Goal: Information Seeking & Learning: Find specific fact

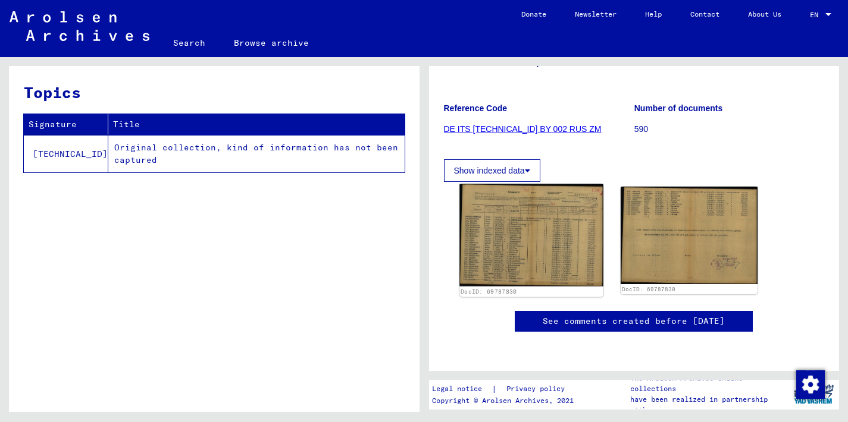
scroll to position [117, 0]
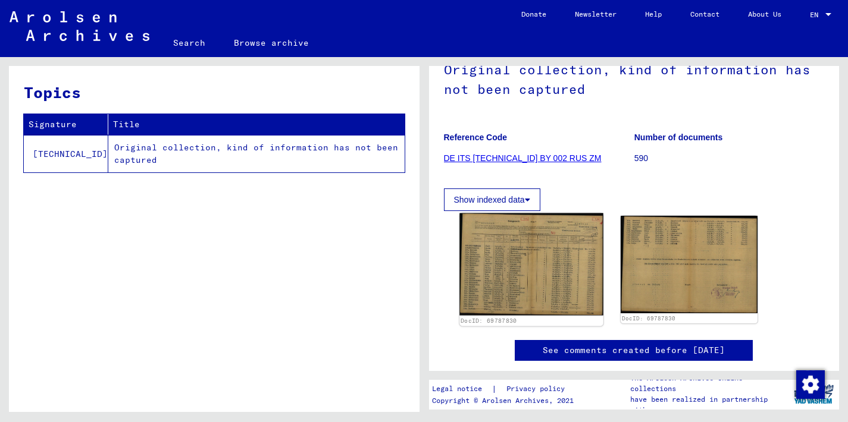
click at [531, 262] on img at bounding box center [530, 265] width 143 height 103
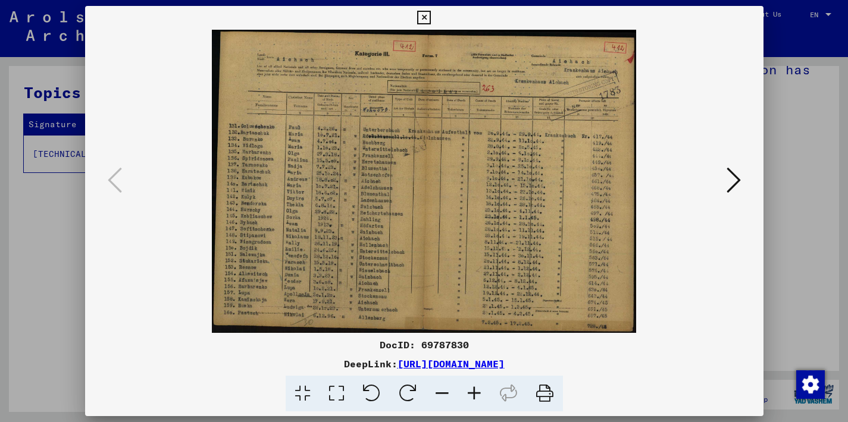
click at [431, 18] on icon at bounding box center [424, 18] width 14 height 14
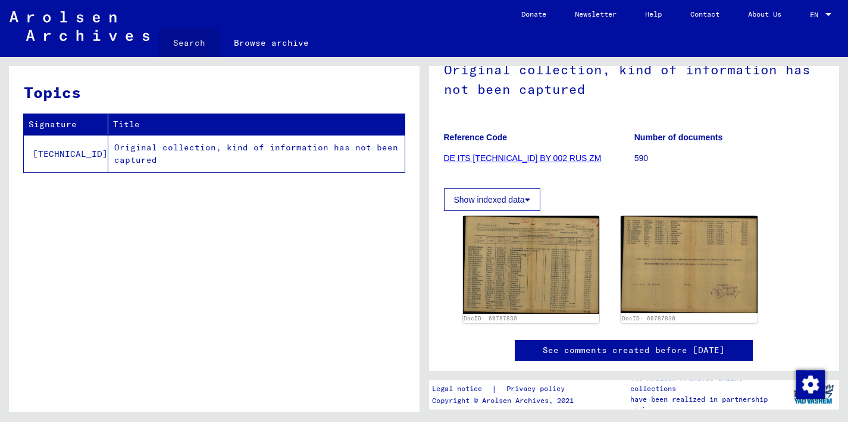
click at [186, 42] on link "Search" at bounding box center [189, 43] width 61 height 29
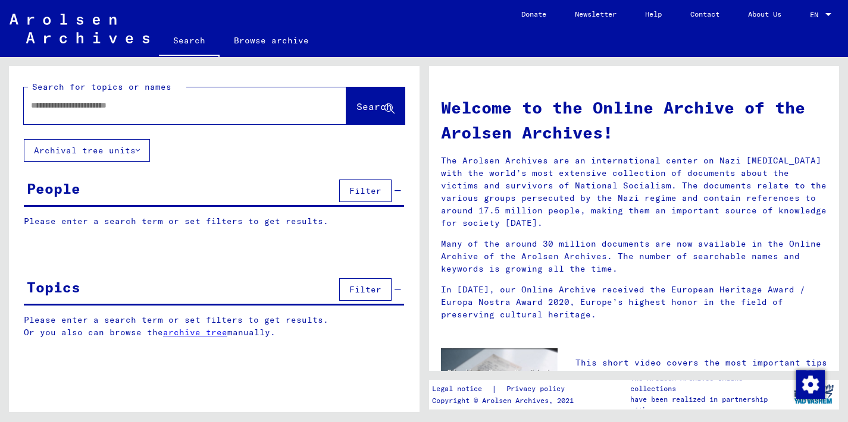
click at [37, 106] on input "text" at bounding box center [171, 105] width 280 height 12
click at [30, 108] on div "********" at bounding box center [167, 105] width 287 height 27
click at [31, 103] on input "********" at bounding box center [171, 105] width 280 height 12
click at [79, 104] on input "********" at bounding box center [171, 105] width 280 height 12
type input "**********"
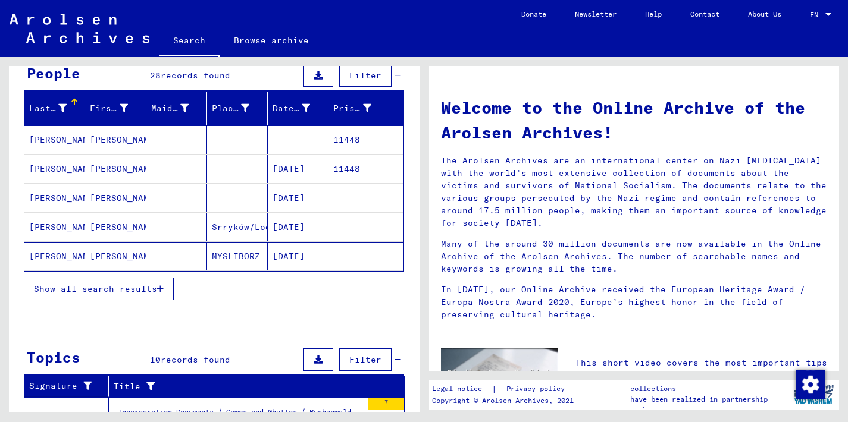
scroll to position [114, 0]
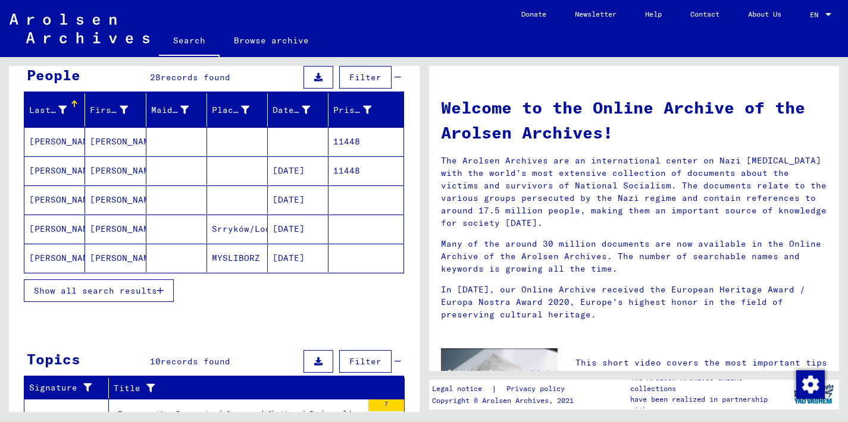
click at [57, 260] on mat-cell "[PERSON_NAME]" at bounding box center [54, 258] width 61 height 29
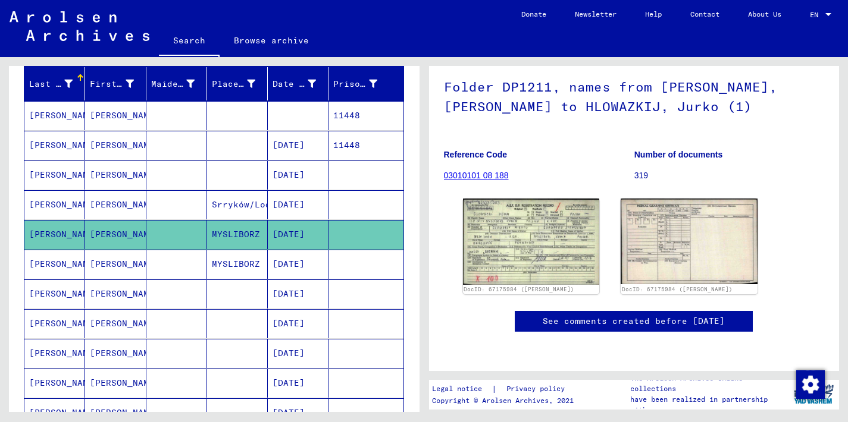
scroll to position [106, 0]
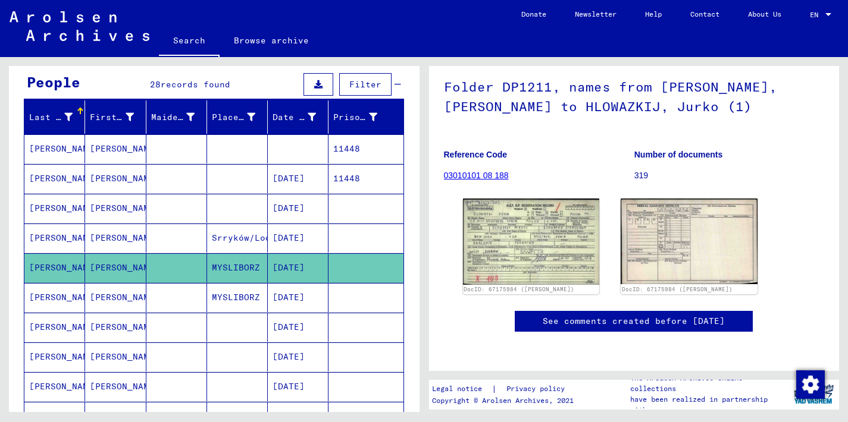
click at [216, 239] on mat-cell "Srryków/Lodz" at bounding box center [237, 238] width 61 height 29
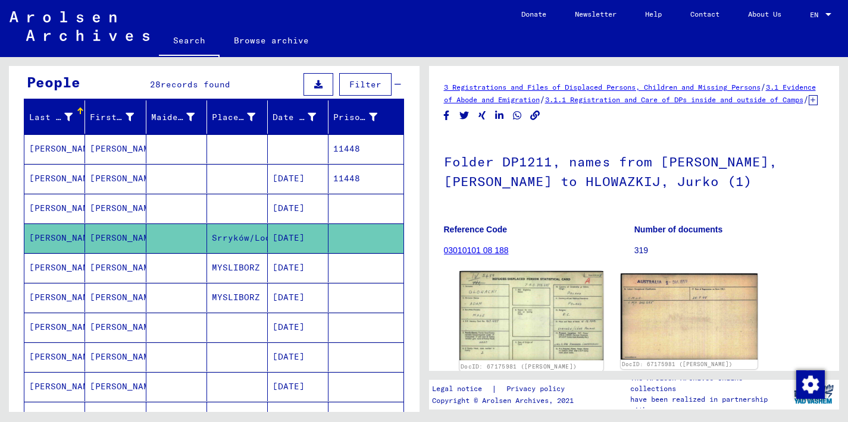
click at [493, 334] on img at bounding box center [530, 315] width 143 height 89
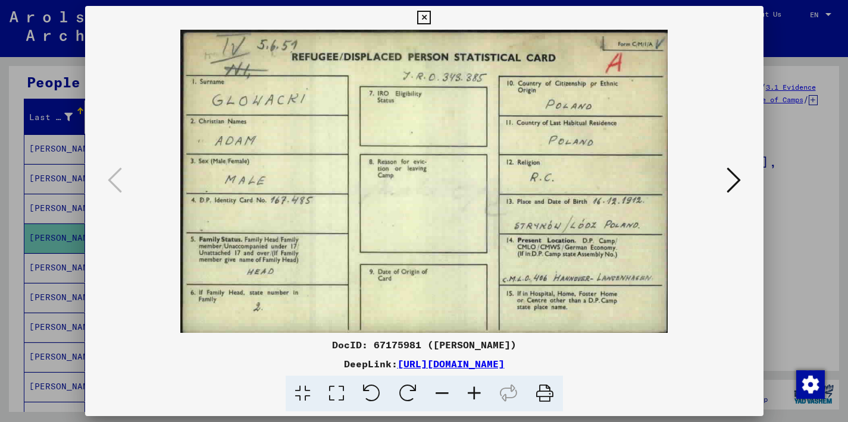
click at [733, 176] on icon at bounding box center [733, 180] width 14 height 29
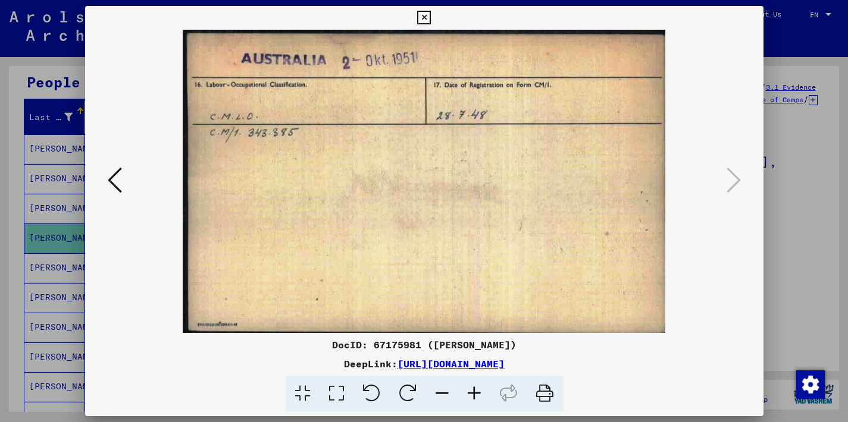
click at [431, 17] on icon at bounding box center [424, 18] width 14 height 14
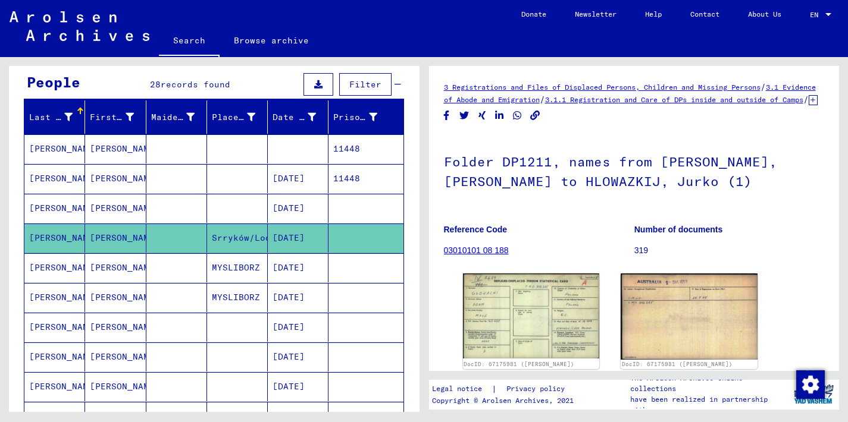
click at [113, 206] on mat-cell "[PERSON_NAME]" at bounding box center [115, 208] width 61 height 29
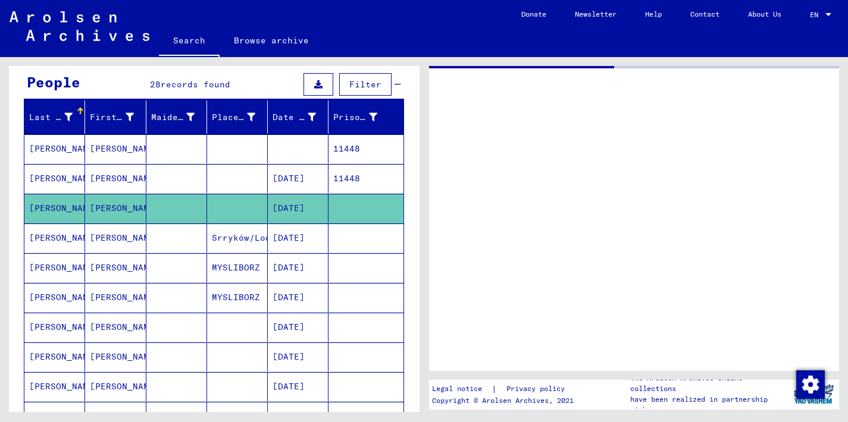
click at [113, 206] on mat-cell "[PERSON_NAME]" at bounding box center [115, 208] width 61 height 29
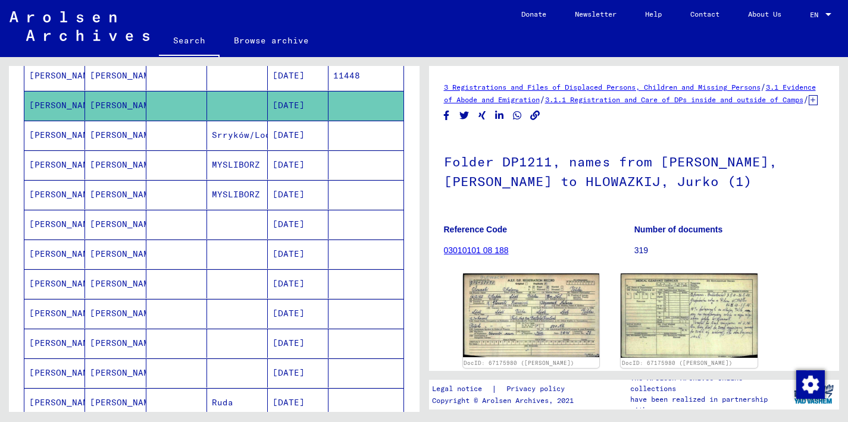
scroll to position [210, 0]
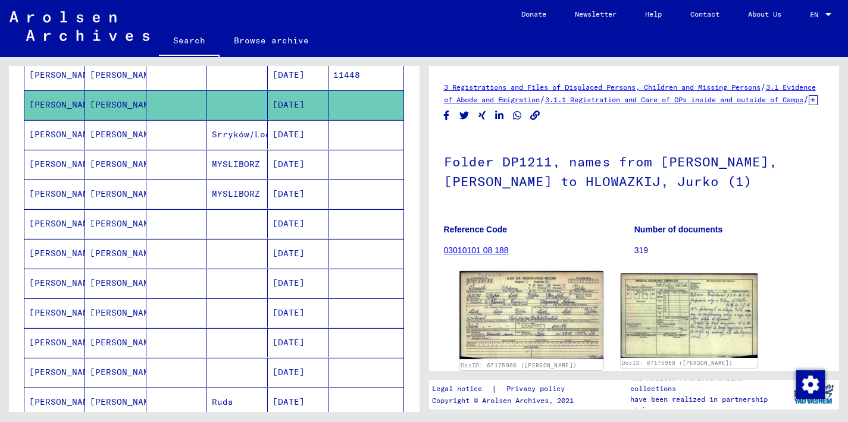
click at [507, 315] on img at bounding box center [530, 315] width 143 height 88
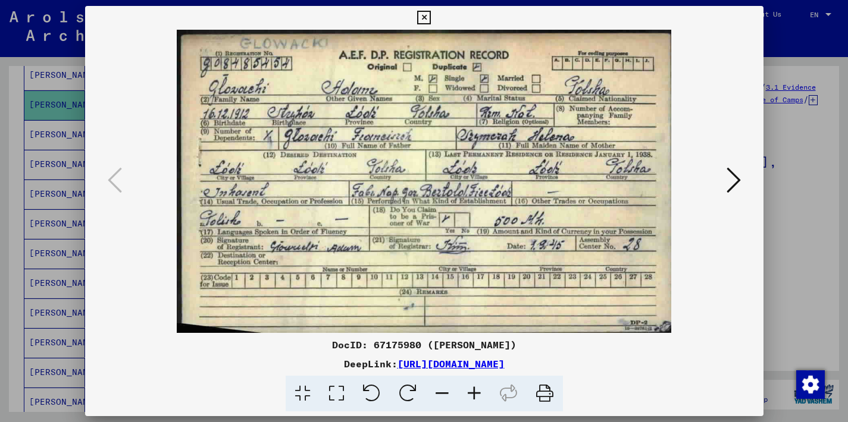
click at [431, 18] on icon at bounding box center [424, 18] width 14 height 14
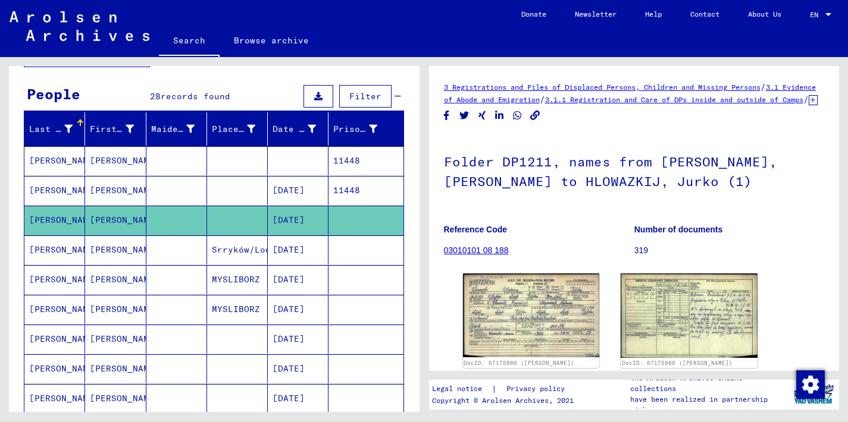
scroll to position [90, 0]
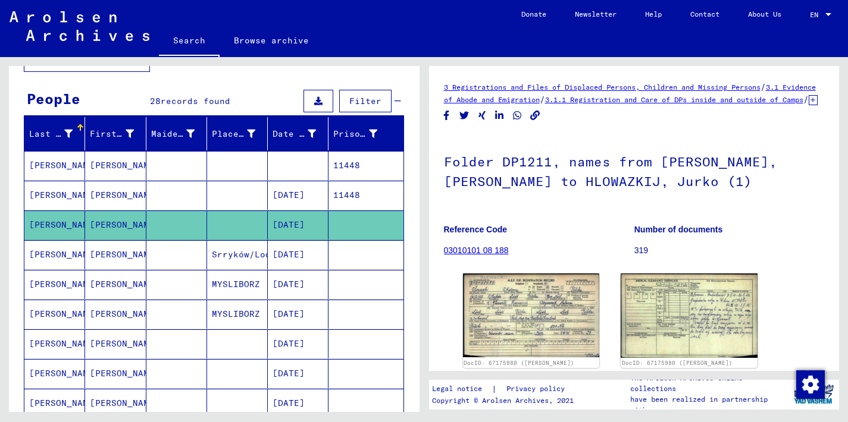
click at [60, 166] on mat-cell "[PERSON_NAME]" at bounding box center [54, 165] width 61 height 29
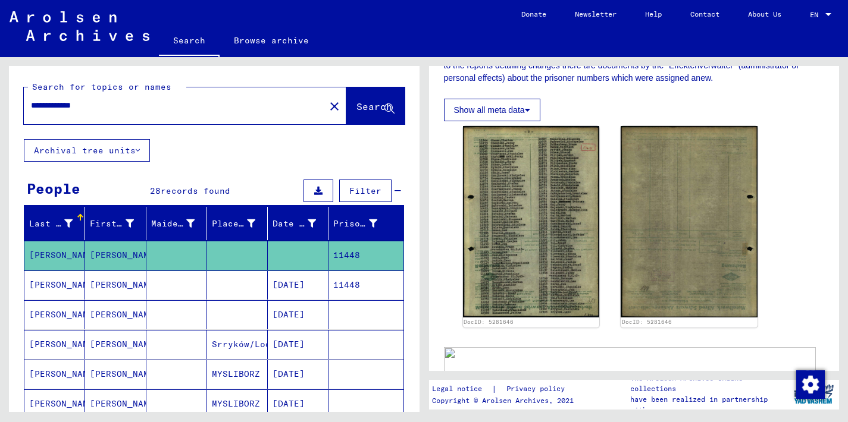
drag, startPoint x: 96, startPoint y: 103, endPoint x: 5, endPoint y: 98, distance: 91.7
click at [5, 98] on div "**********" at bounding box center [211, 234] width 423 height 355
type input "**********"
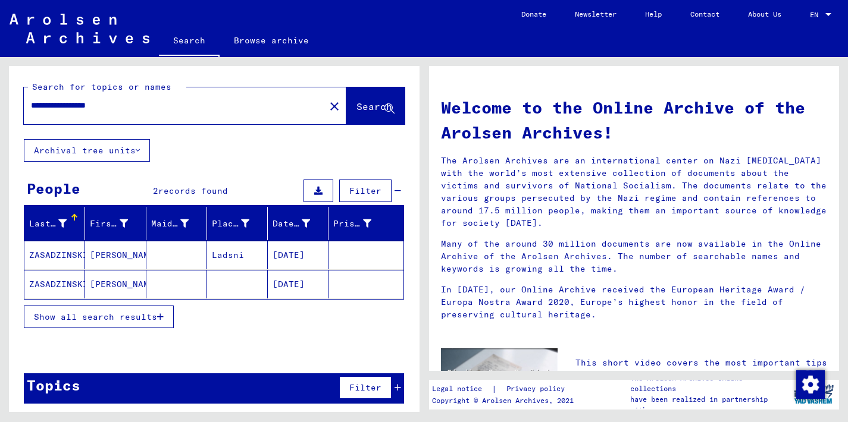
click at [230, 255] on mat-cell "Ladsni" at bounding box center [237, 255] width 61 height 29
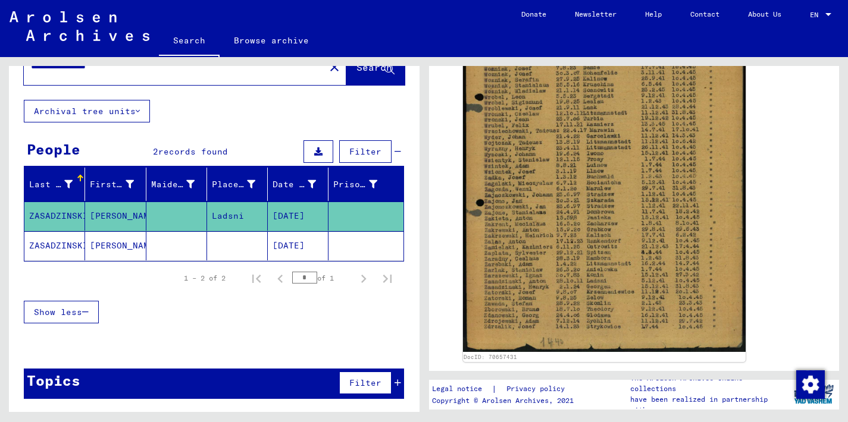
scroll to position [39, 0]
click at [107, 246] on mat-cell "[PERSON_NAME]" at bounding box center [115, 245] width 61 height 29
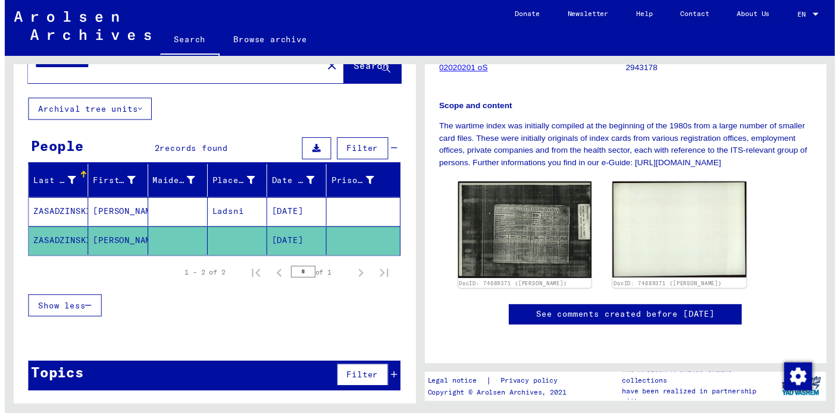
scroll to position [307, 0]
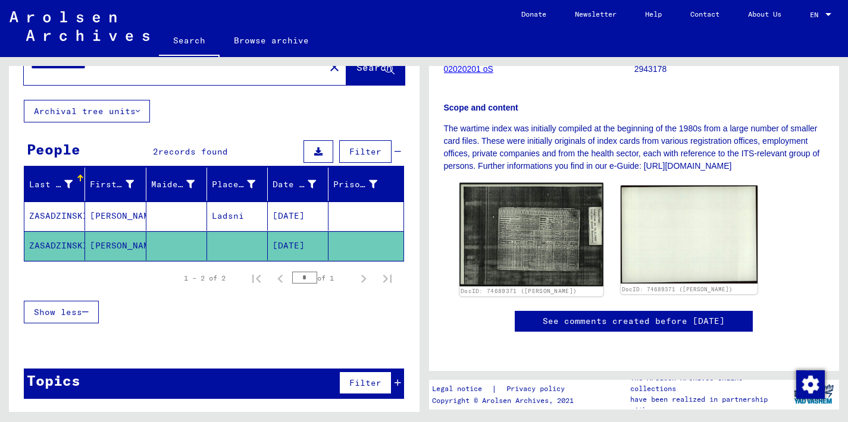
click at [554, 183] on img at bounding box center [530, 234] width 143 height 103
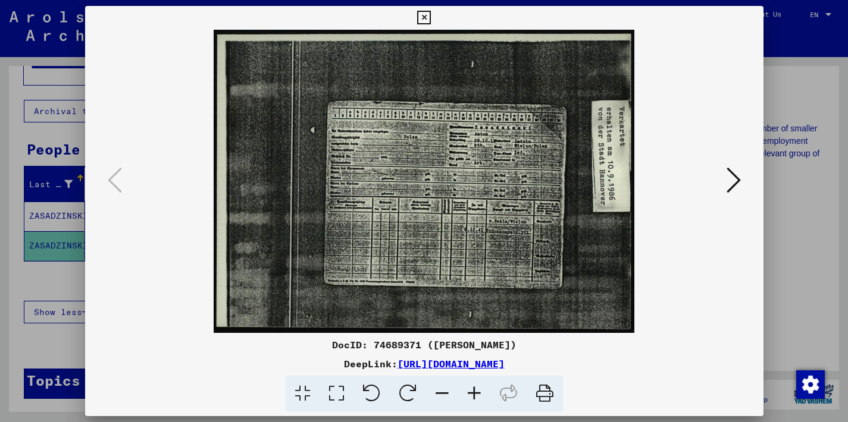
click at [517, 265] on img at bounding box center [423, 181] width 597 height 303
click at [516, 265] on img at bounding box center [423, 181] width 597 height 303
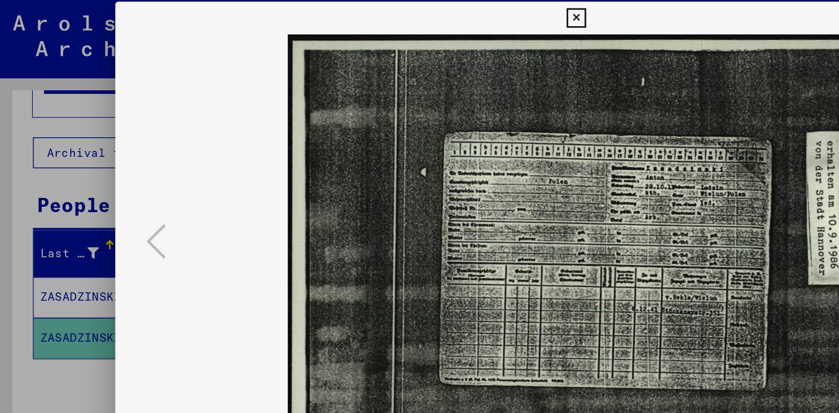
click at [371, 189] on img at bounding box center [419, 176] width 590 height 303
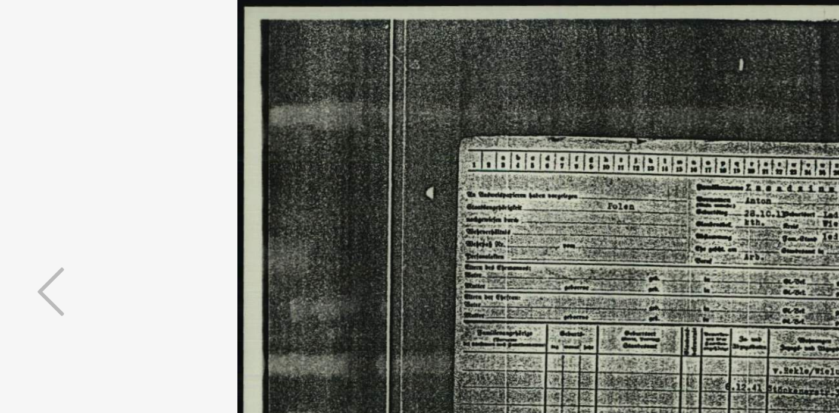
click at [278, 149] on img at bounding box center [419, 176] width 590 height 303
